Goal: Task Accomplishment & Management: Use online tool/utility

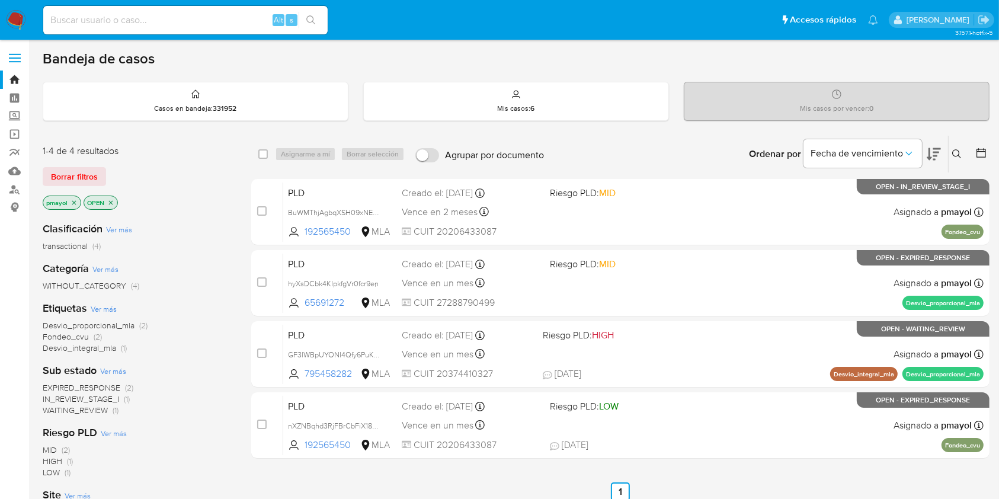
click at [17, 20] on img at bounding box center [16, 20] width 20 height 20
click at [14, 12] on img at bounding box center [16, 20] width 20 height 20
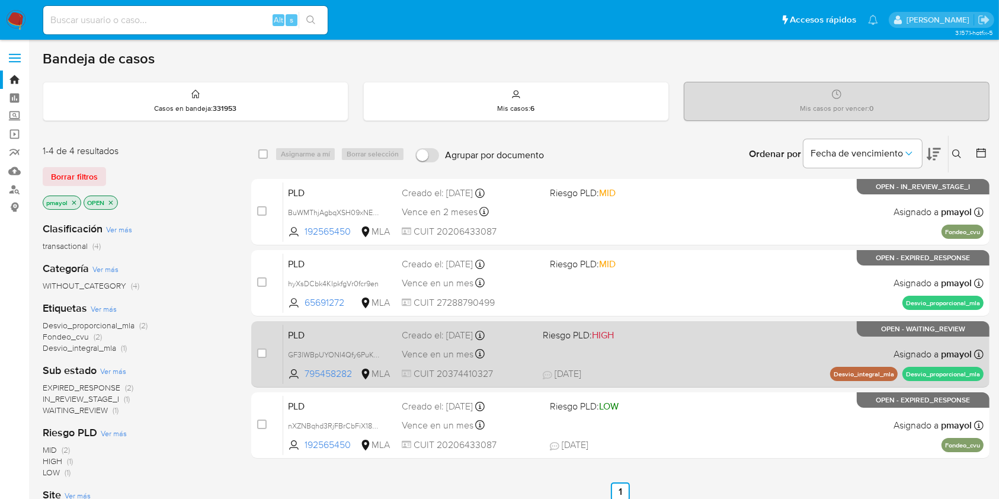
click at [651, 364] on div "PLD GF3lWBpUYONI4Qfy6PuKCGHK 795458282 MLA Riesgo PLD: HIGH Creado el: 12/08/20…" at bounding box center [633, 354] width 700 height 60
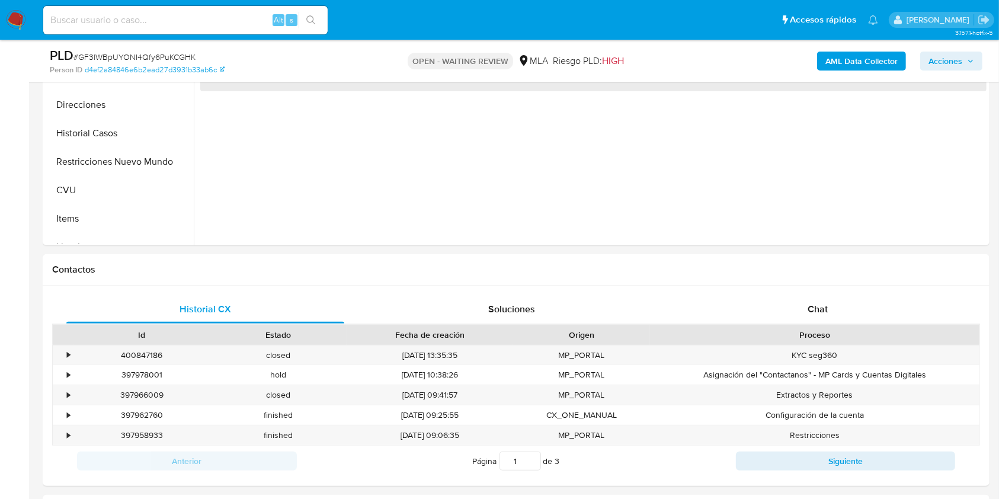
scroll to position [403, 0]
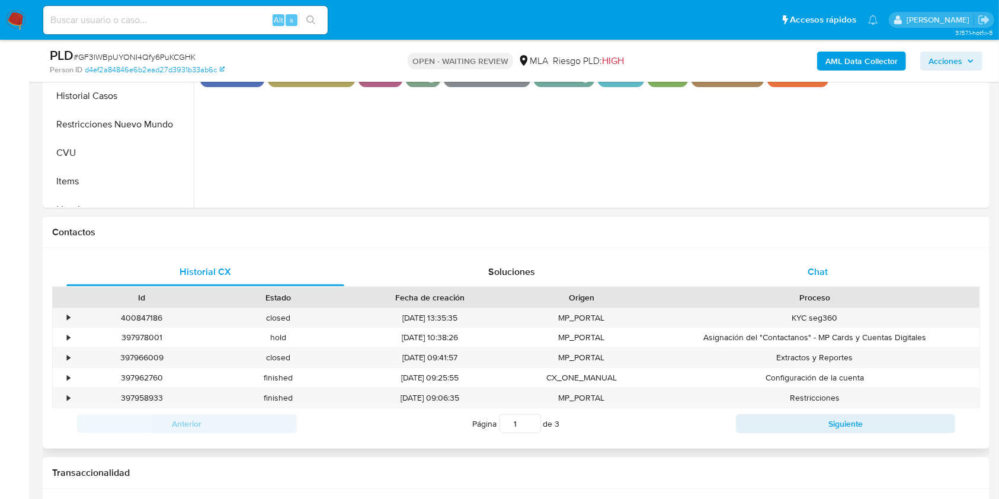
click at [810, 259] on div "Chat" at bounding box center [818, 272] width 278 height 28
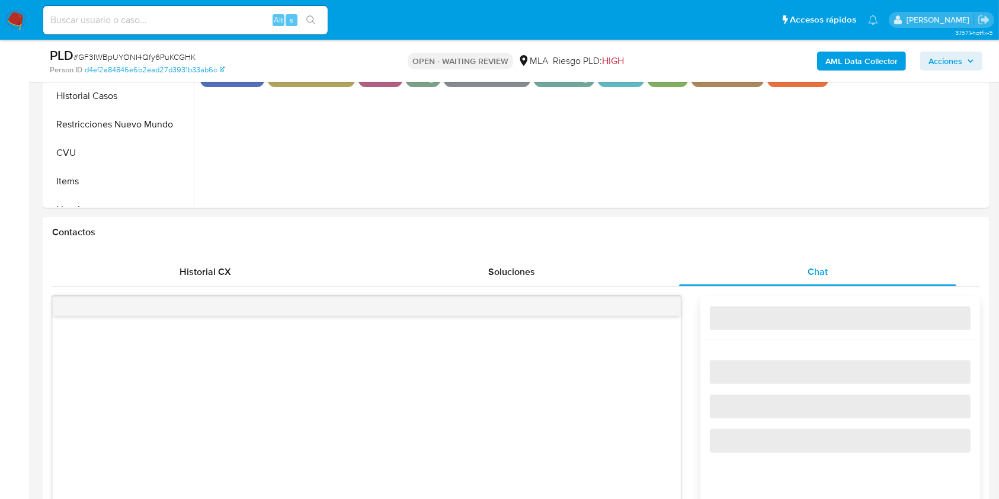
select select "10"
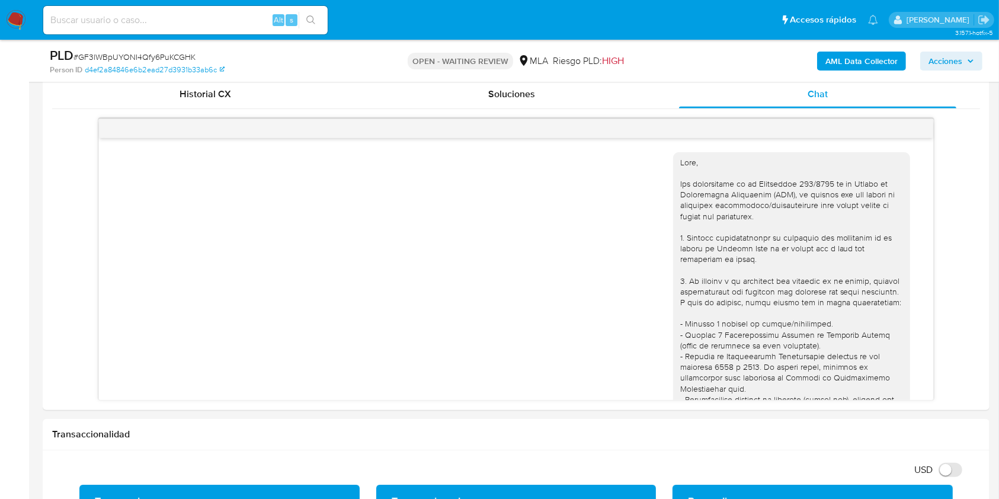
scroll to position [1514, 0]
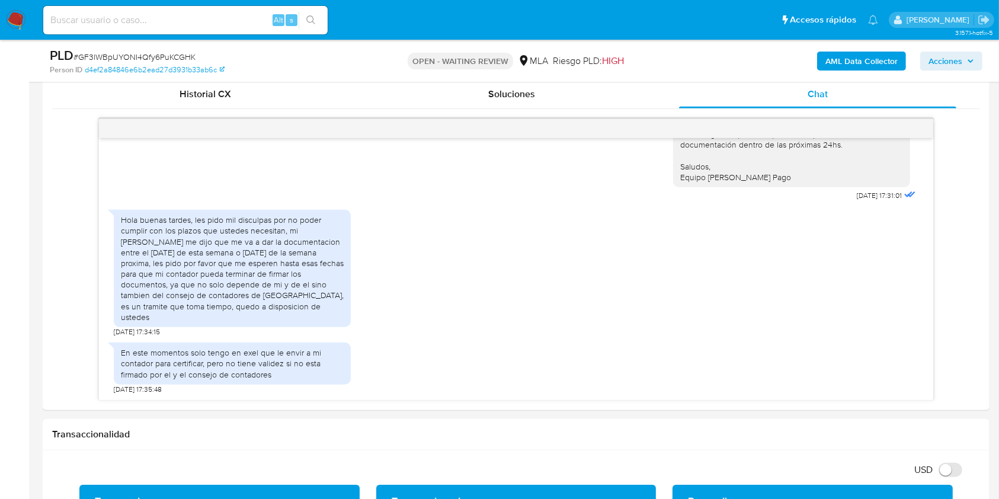
click at [21, 27] on img at bounding box center [16, 20] width 20 height 20
